Goal: Task Accomplishment & Management: Complete application form

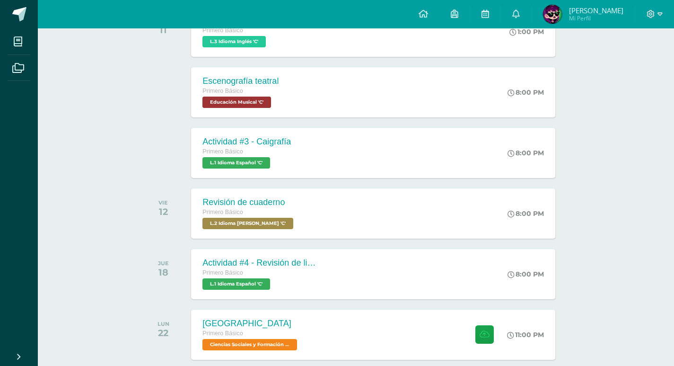
scroll to position [189, 0]
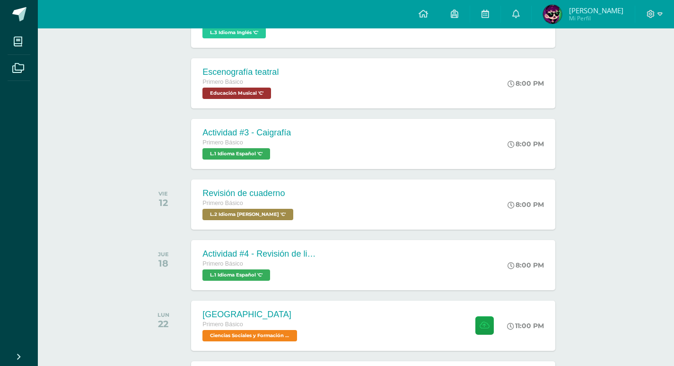
click at [668, 17] on div at bounding box center [655, 14] width 39 height 28
click at [663, 18] on div at bounding box center [655, 14] width 39 height 28
click at [652, 17] on icon at bounding box center [651, 14] width 9 height 9
click at [637, 66] on span "Cerrar sesión" at bounding box center [630, 64] width 43 height 9
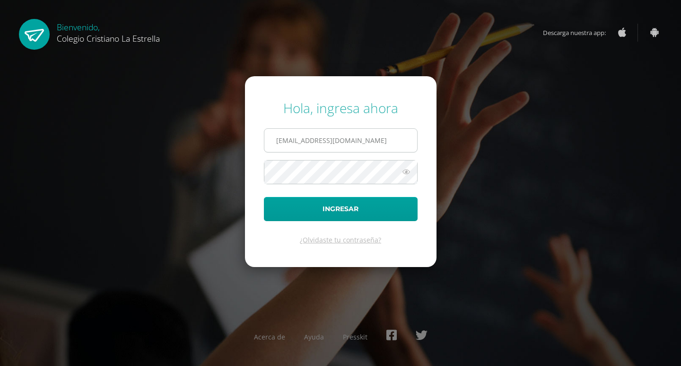
click at [349, 137] on input "35@laestrella.edu.gt" at bounding box center [341, 140] width 153 height 23
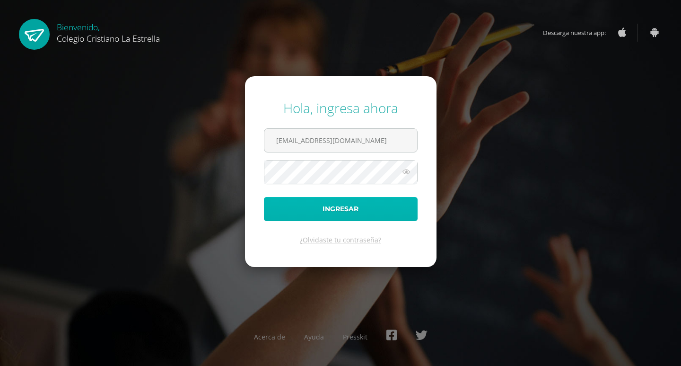
drag, startPoint x: 357, startPoint y: 208, endPoint x: 350, endPoint y: 206, distance: 7.3
click at [356, 208] on button "Ingresar" at bounding box center [341, 209] width 154 height 24
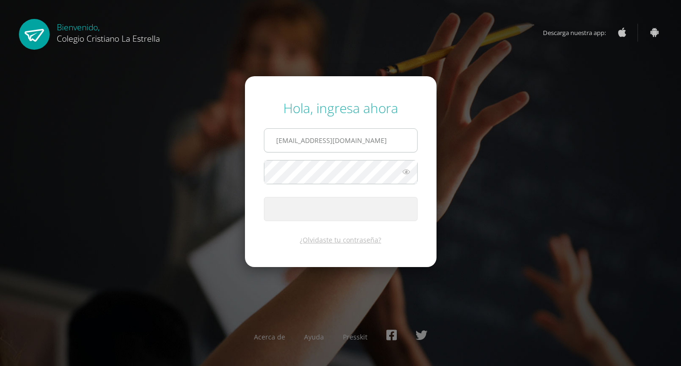
click at [353, 143] on input "2021180@laestrella.edu.gt" at bounding box center [341, 140] width 153 height 23
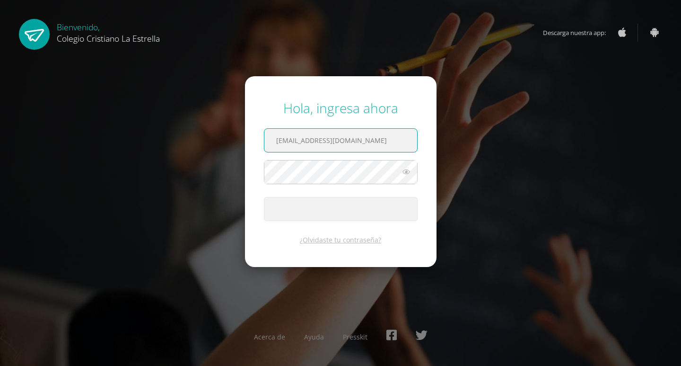
type input "35@laestrella.edu.gt"
drag, startPoint x: 363, startPoint y: 212, endPoint x: 359, endPoint y: 203, distance: 11.0
click at [360, 206] on span "submit" at bounding box center [341, 208] width 153 height 23
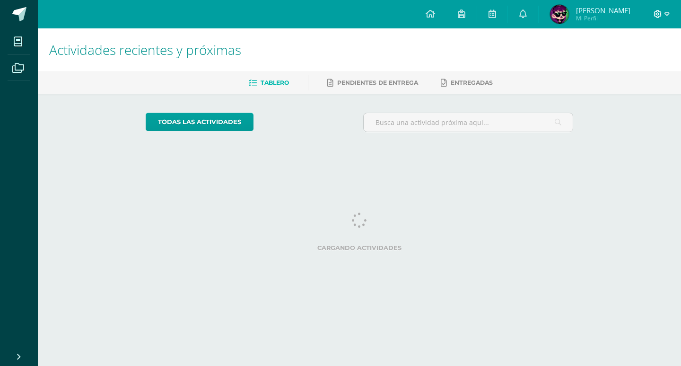
click at [656, 19] on span at bounding box center [662, 14] width 16 height 10
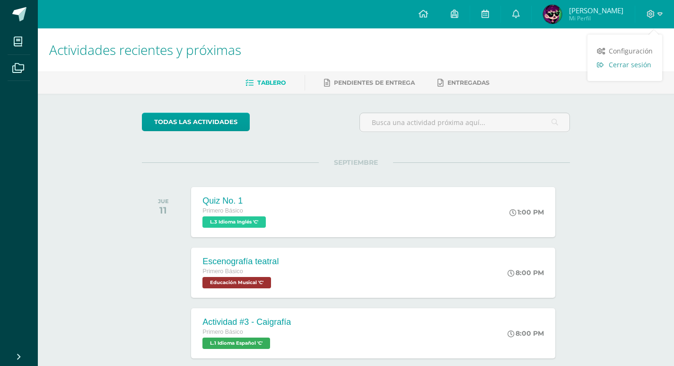
click at [627, 59] on link "Cerrar sesión" at bounding box center [625, 65] width 75 height 14
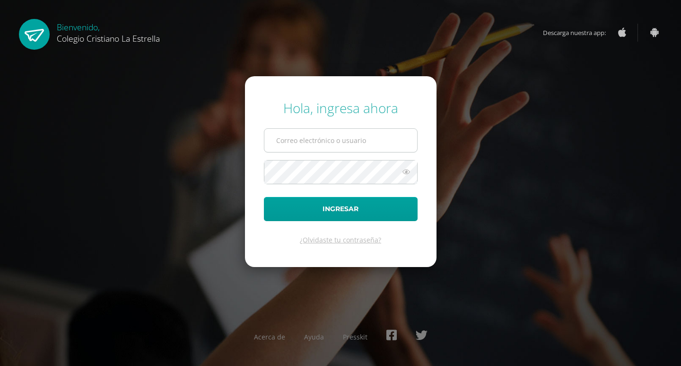
type input "35@laestrella.edu.gt"
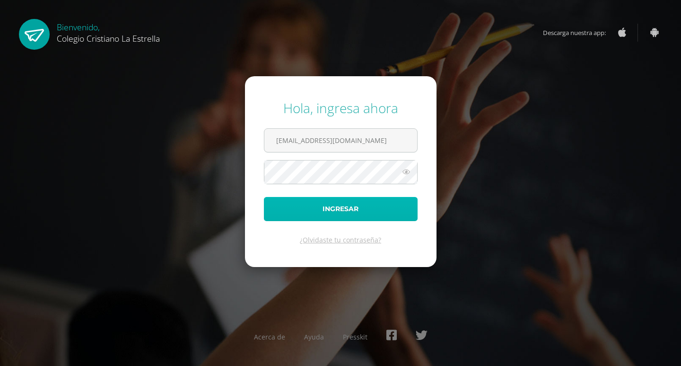
click at [369, 217] on button "Ingresar" at bounding box center [341, 209] width 154 height 24
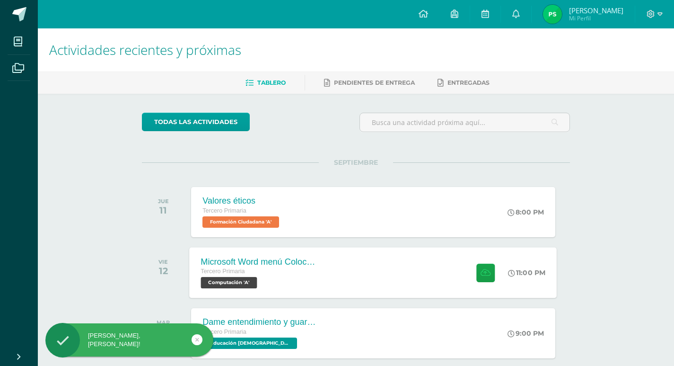
click at [364, 279] on div "Microsoft Word menú Colocación de márgenes Tercero Primaria Computación 'A' 11:…" at bounding box center [374, 272] width 368 height 51
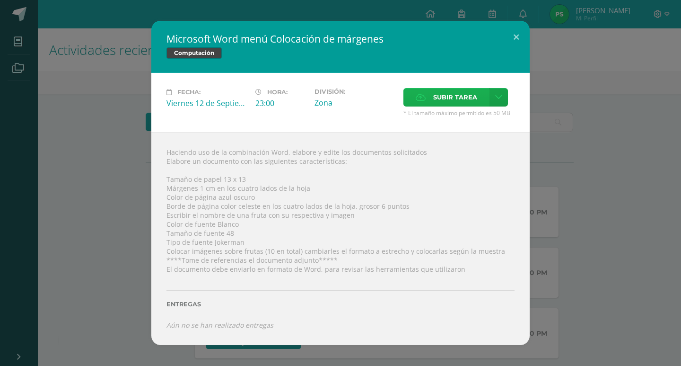
click at [449, 97] on span "Subir tarea" at bounding box center [455, 97] width 44 height 18
click at [0, 0] on input "Subir tarea" at bounding box center [0, 0] width 0 height 0
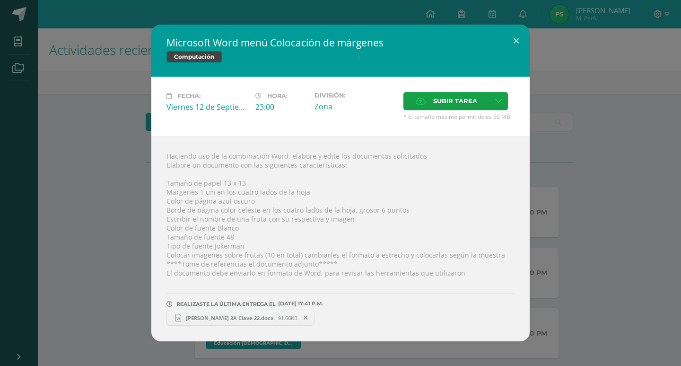
click at [203, 321] on link "[PERSON_NAME] 3A Clave 22.docx 91.66KB" at bounding box center [241, 318] width 148 height 16
